Goal: Task Accomplishment & Management: Manage account settings

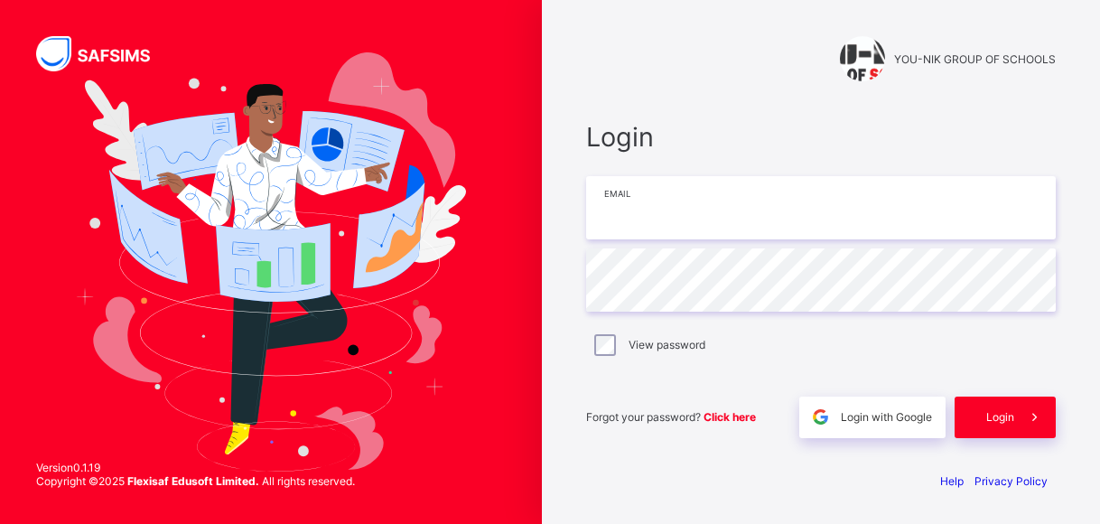
click at [694, 192] on input "email" at bounding box center [821, 207] width 470 height 63
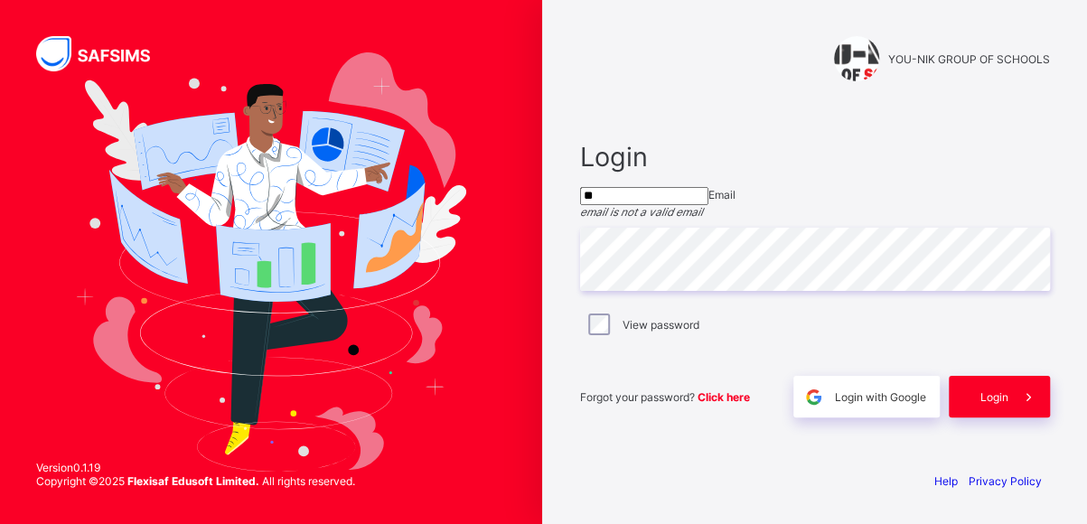
type input "*"
type input "**********"
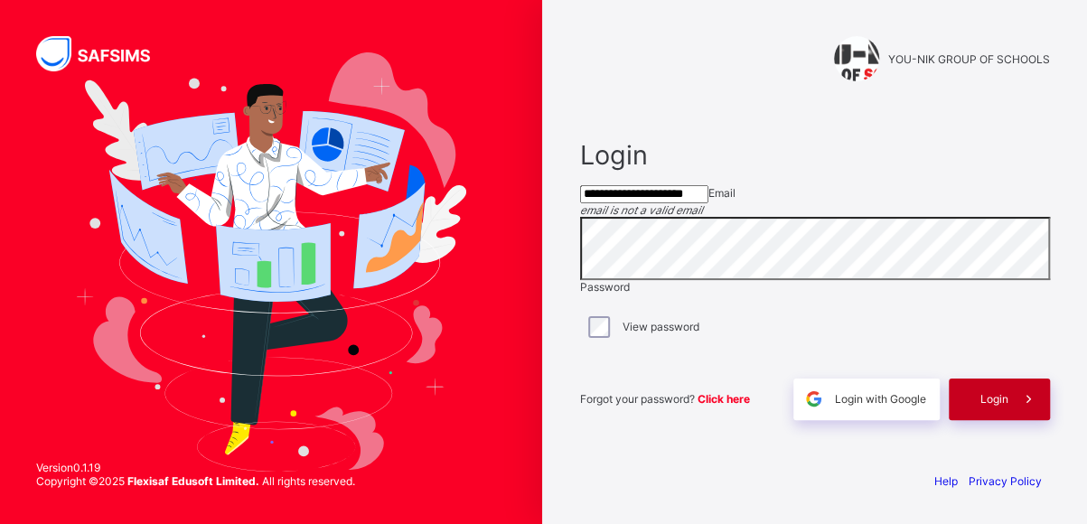
click at [997, 406] on span "Login" at bounding box center [994, 399] width 28 height 14
click at [1000, 420] on div "Login" at bounding box center [999, 400] width 101 height 42
click at [1035, 407] on icon at bounding box center [1028, 398] width 19 height 17
click at [1005, 406] on span "Login" at bounding box center [994, 399] width 28 height 14
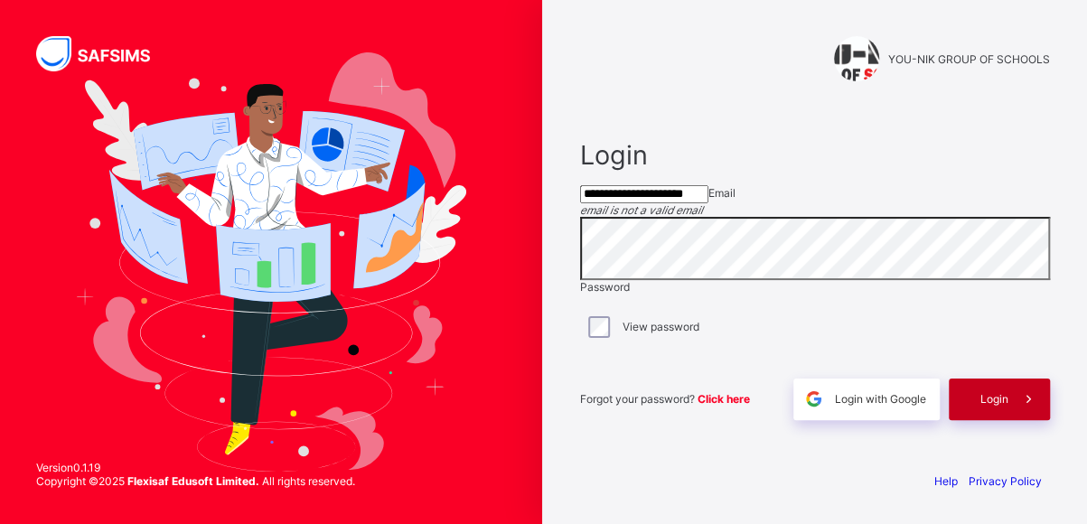
click at [1005, 406] on span "Login" at bounding box center [994, 399] width 28 height 14
click at [1003, 406] on span "Login" at bounding box center [994, 399] width 28 height 14
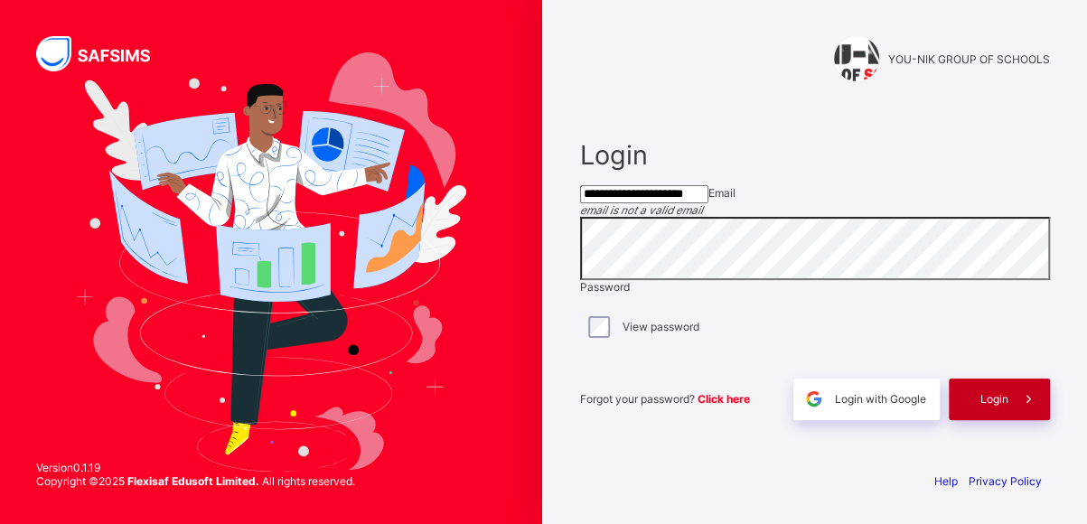
click at [1005, 406] on span "Login" at bounding box center [994, 399] width 28 height 14
click at [996, 406] on span "Login" at bounding box center [994, 399] width 28 height 14
drag, startPoint x: 1080, startPoint y: 288, endPoint x: 1097, endPoint y: 278, distance: 19.8
click at [1087, 278] on html "**********" at bounding box center [543, 262] width 1087 height 524
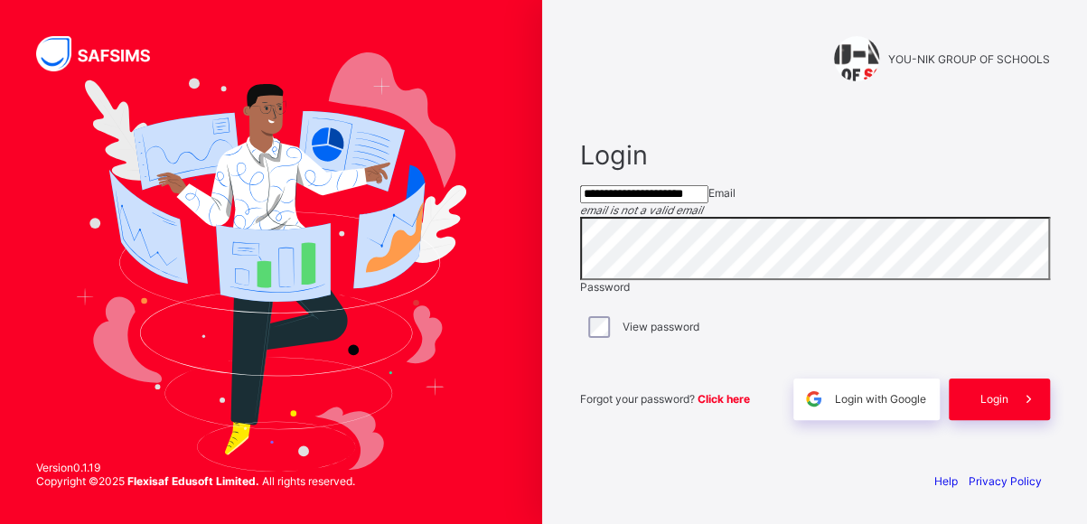
scroll to position [19, 0]
click at [1020, 420] on span at bounding box center [1029, 400] width 42 height 42
